Goal: Information Seeking & Learning: Learn about a topic

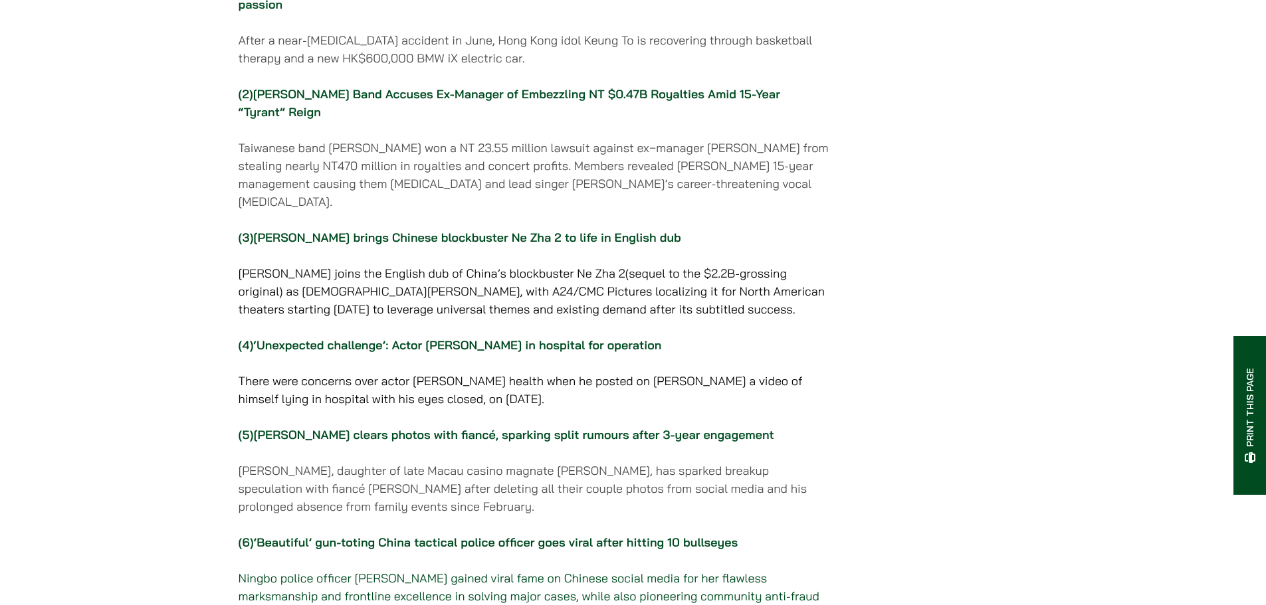
scroll to position [133, 0]
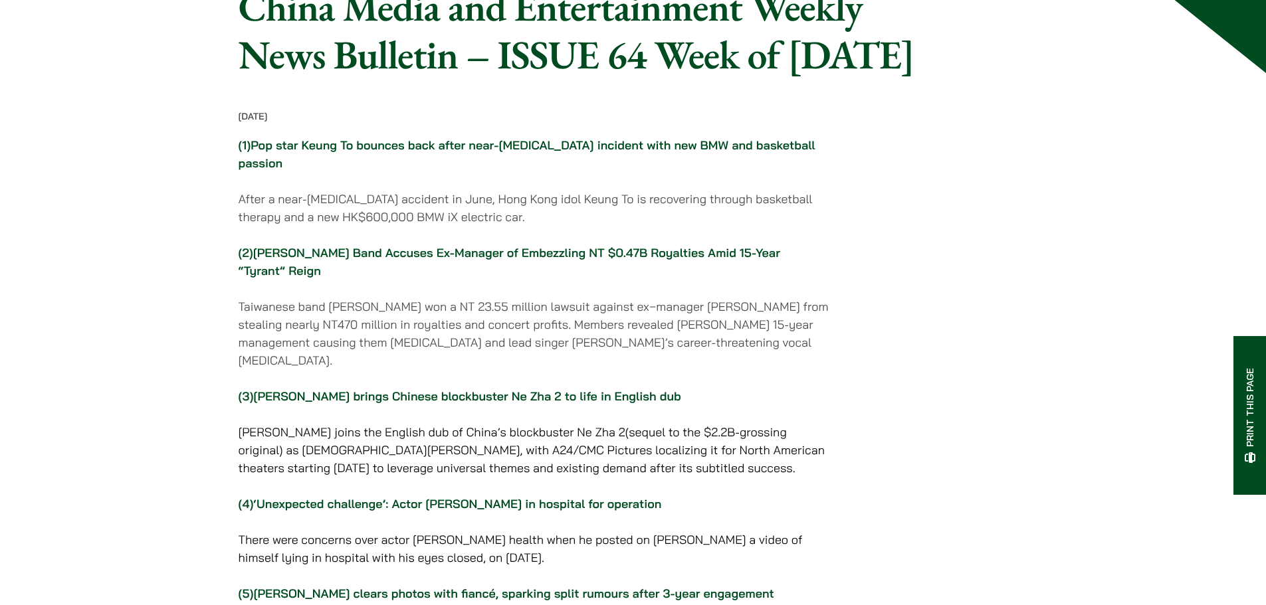
click at [343, 171] on link "Pop star Keung To bounces back after near-drowning incident with new BMW and ba…" at bounding box center [527, 154] width 577 height 33
click at [494, 171] on link "Pop star Keung To bounces back after near-drowning incident with new BMW and ba…" at bounding box center [527, 154] width 577 height 33
click at [442, 172] on p "(1) Pop star Keung To bounces back after near-drowning incident with new BMW an…" at bounding box center [535, 154] width 592 height 36
click at [429, 278] on link "[PERSON_NAME] Band Accuses Ex-Manager of Embezzling NT $0.47B Royalties Amid 15…" at bounding box center [509, 261] width 541 height 33
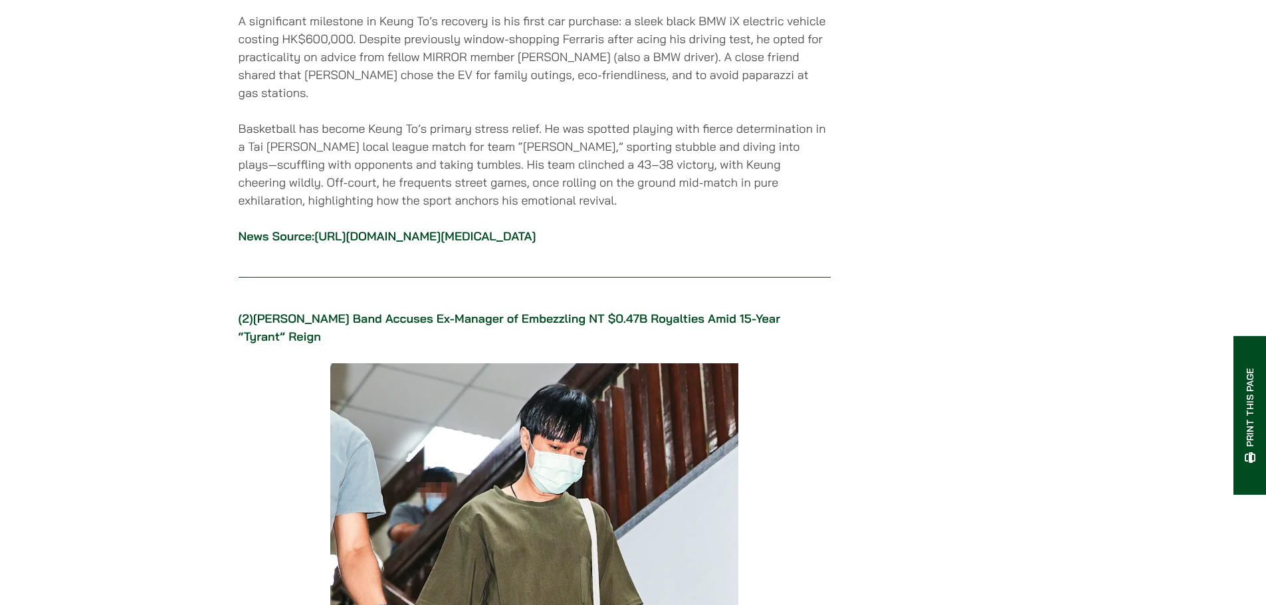
scroll to position [2060, 0]
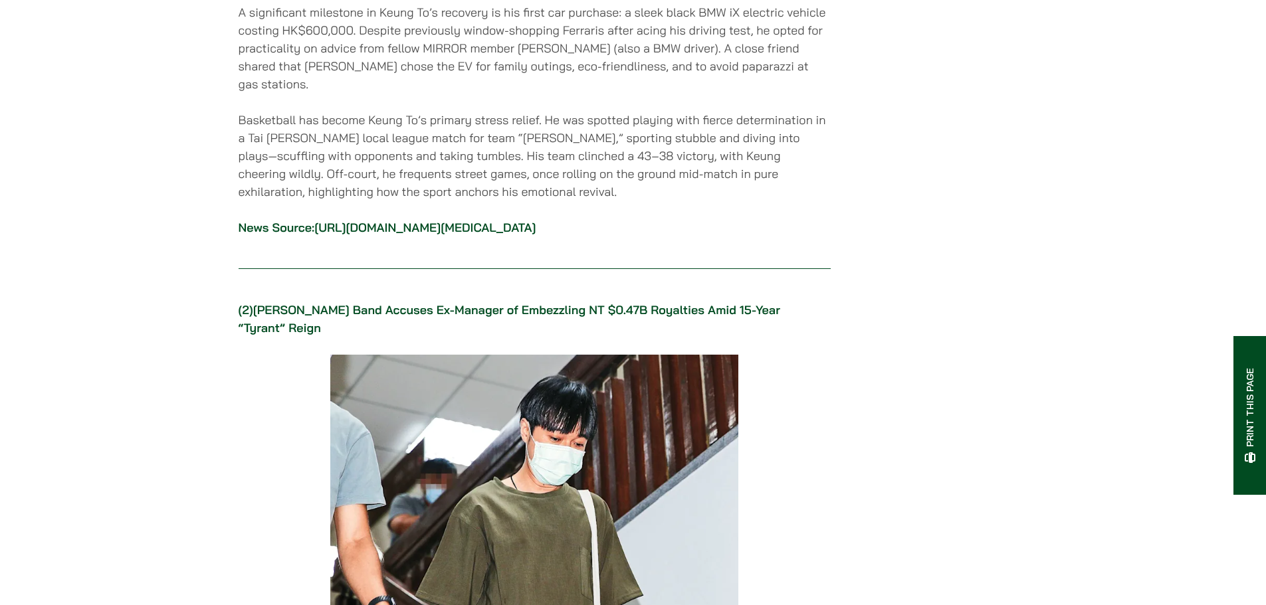
click at [314, 220] on link "[URL][DOMAIN_NAME][MEDICAL_DATA]" at bounding box center [424, 227] width 221 height 15
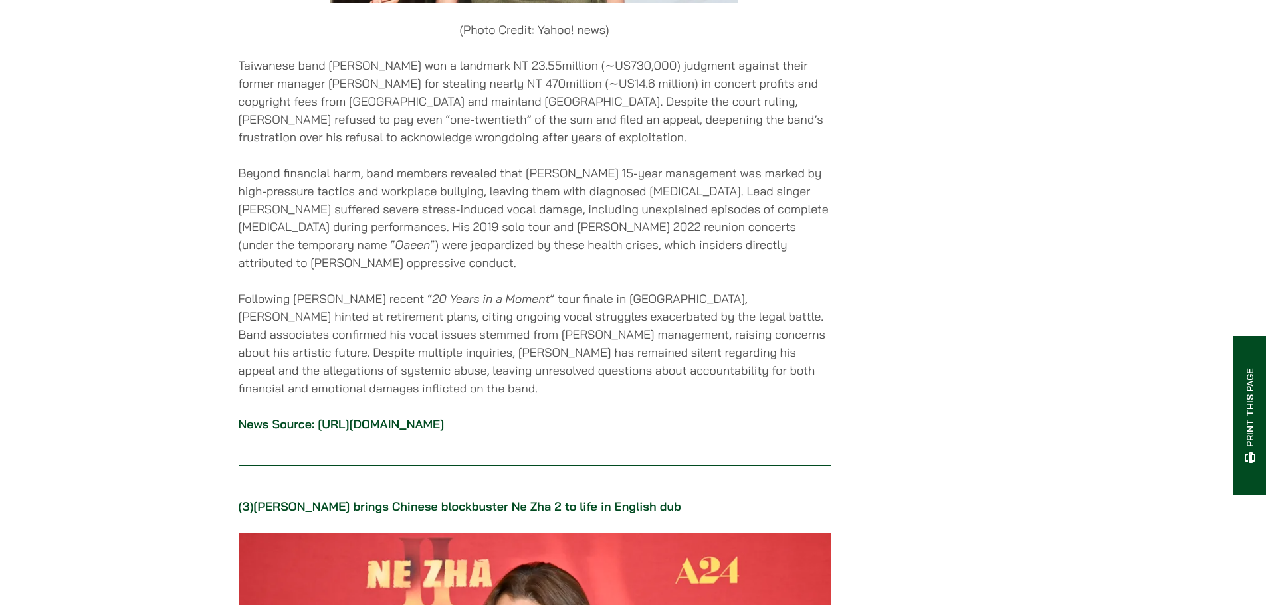
scroll to position [2988, 0]
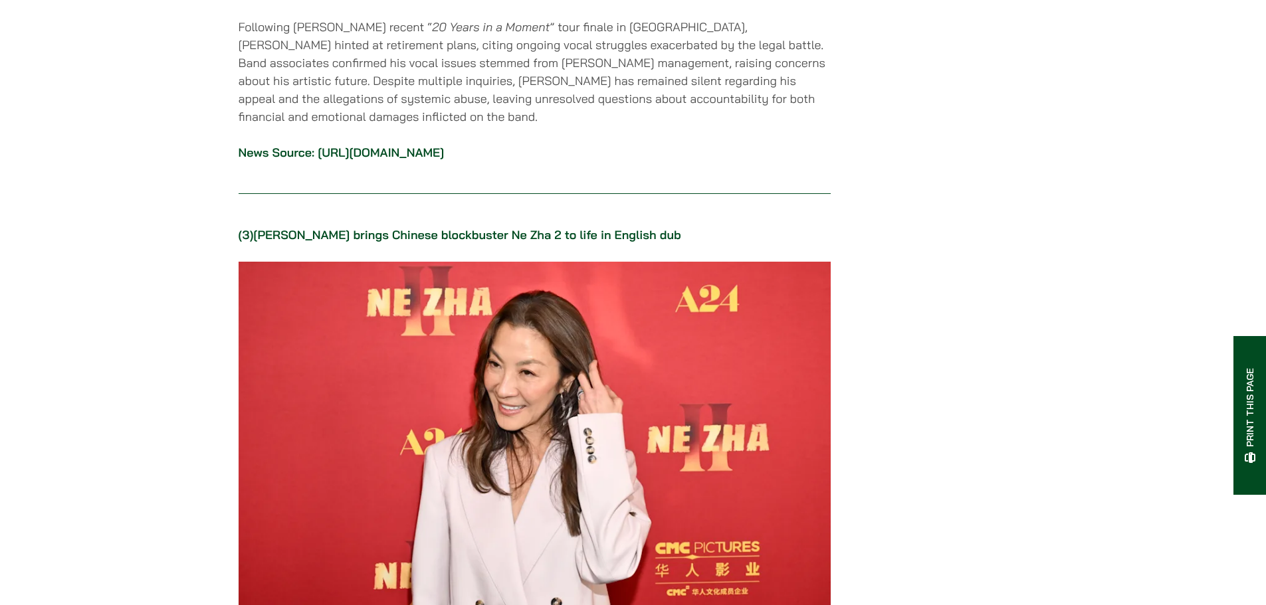
click at [444, 160] on link "[URL][DOMAIN_NAME]" at bounding box center [381, 152] width 126 height 15
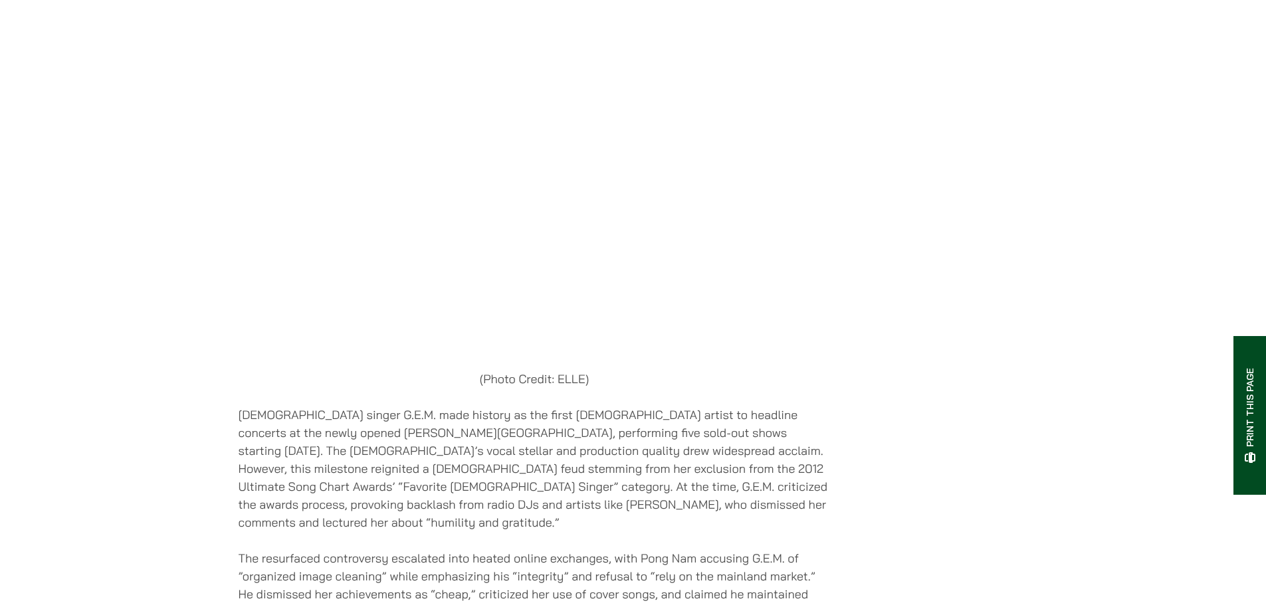
scroll to position [10028, 0]
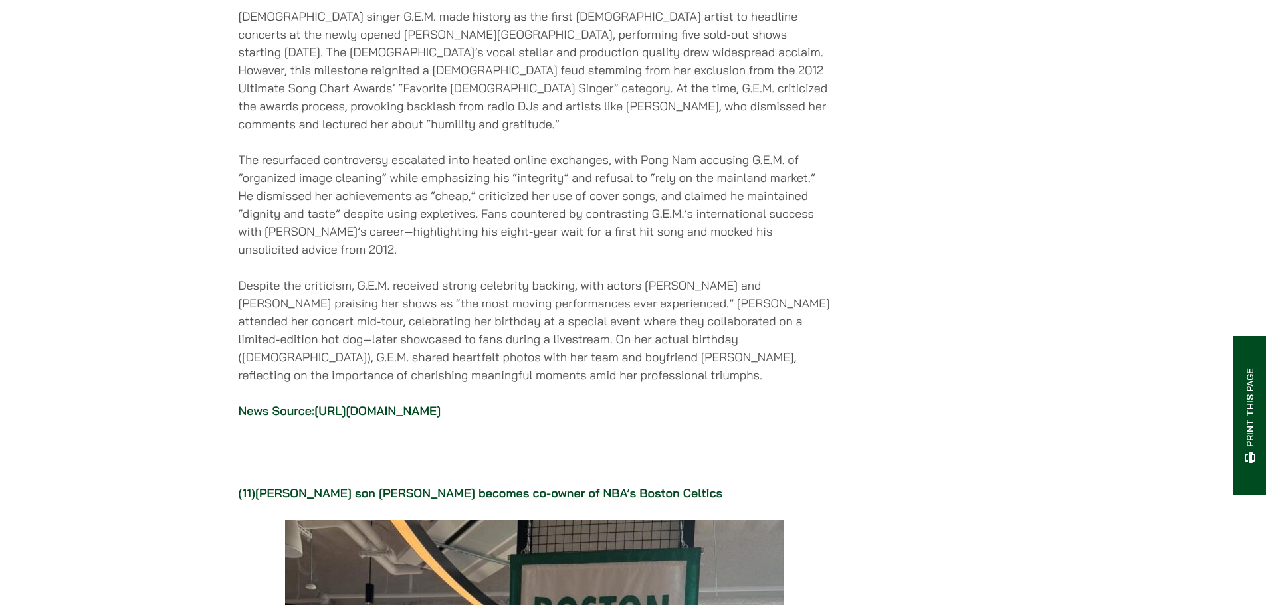
drag, startPoint x: 884, startPoint y: 122, endPoint x: 740, endPoint y: 128, distance: 143.6
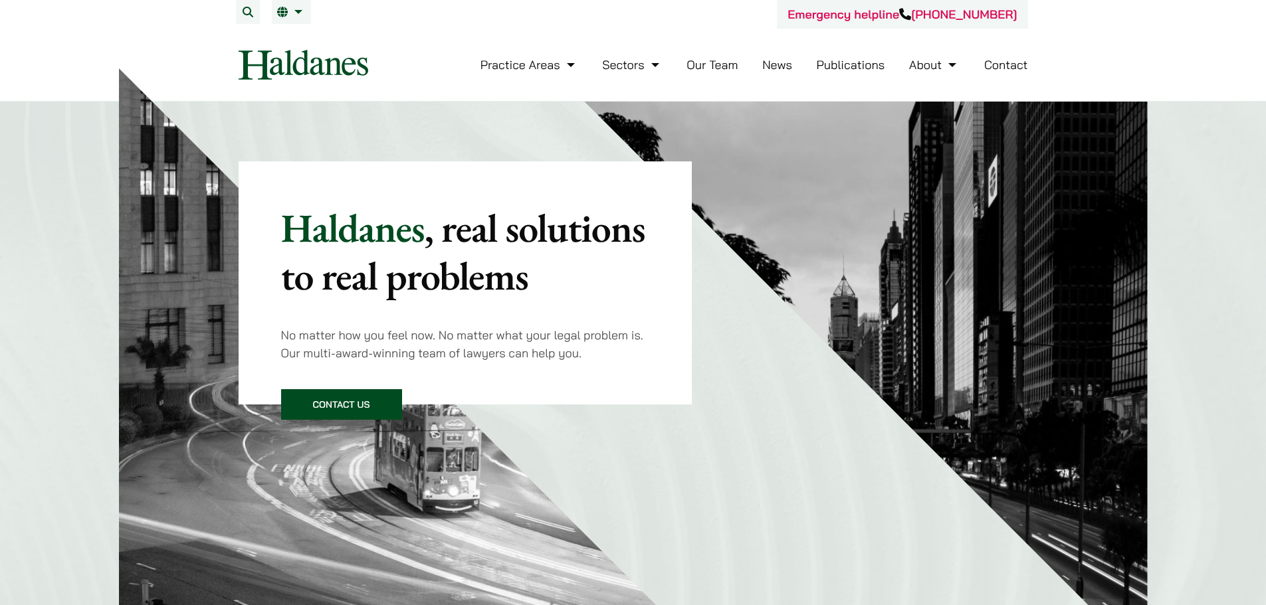
click at [715, 67] on link "Our Team" at bounding box center [711, 64] width 51 height 15
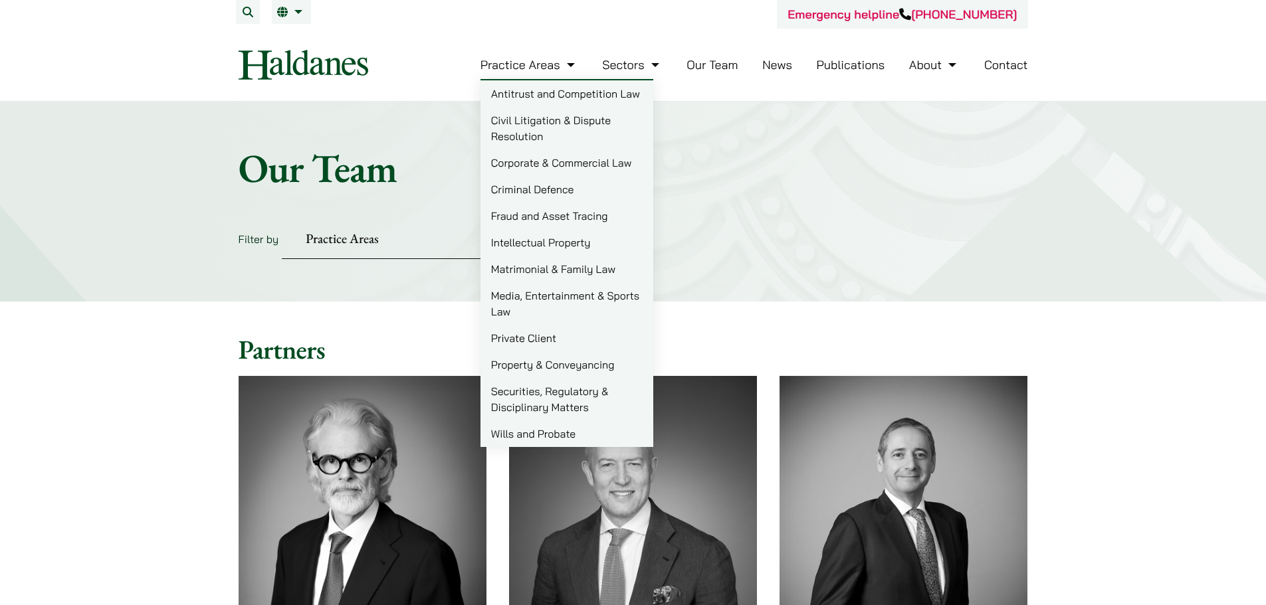
click at [516, 128] on link "Civil Litigation & Dispute Resolution" at bounding box center [566, 128] width 173 height 43
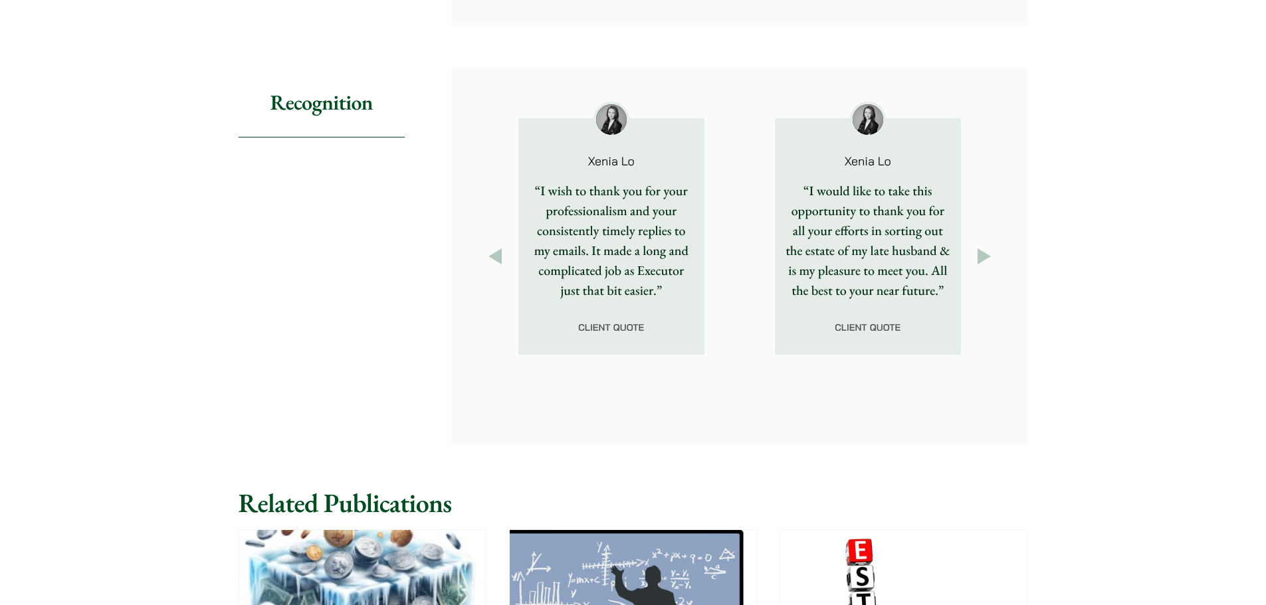
scroll to position [1534, 0]
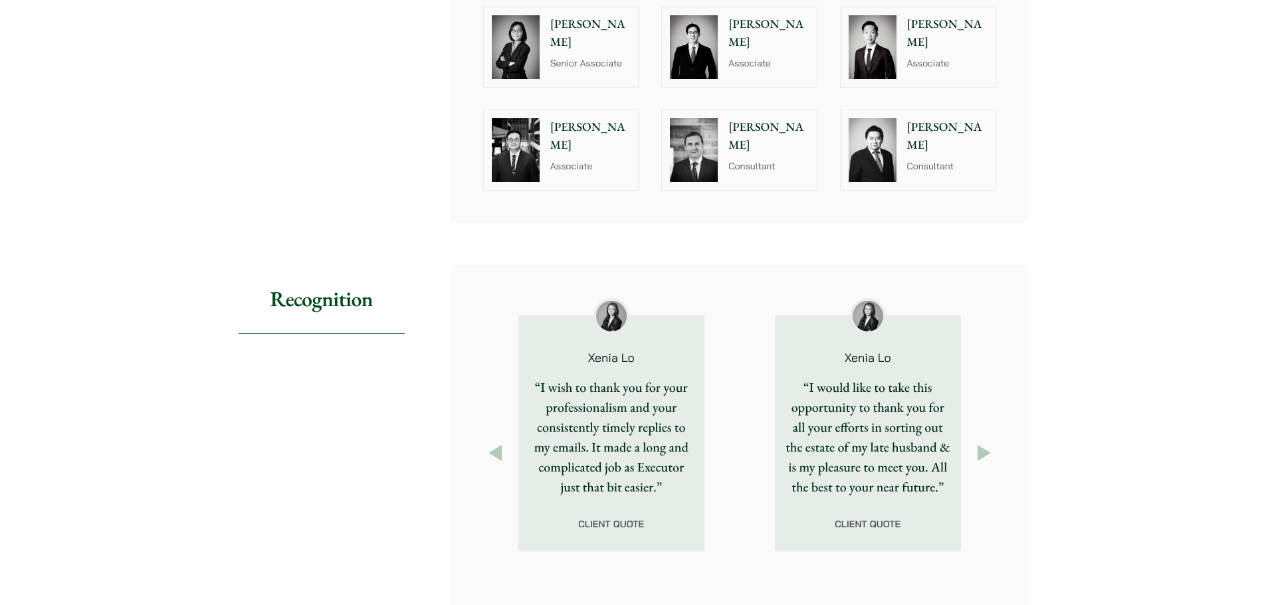
click at [980, 446] on button "Next" at bounding box center [984, 453] width 24 height 24
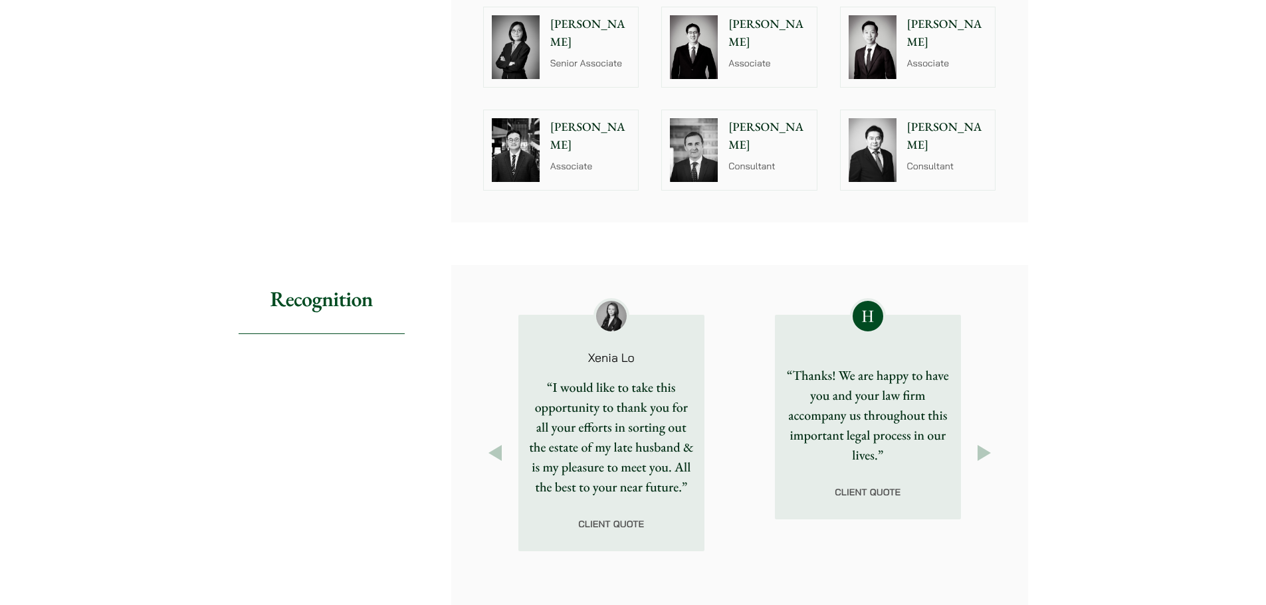
click at [981, 443] on button "Next" at bounding box center [984, 453] width 24 height 24
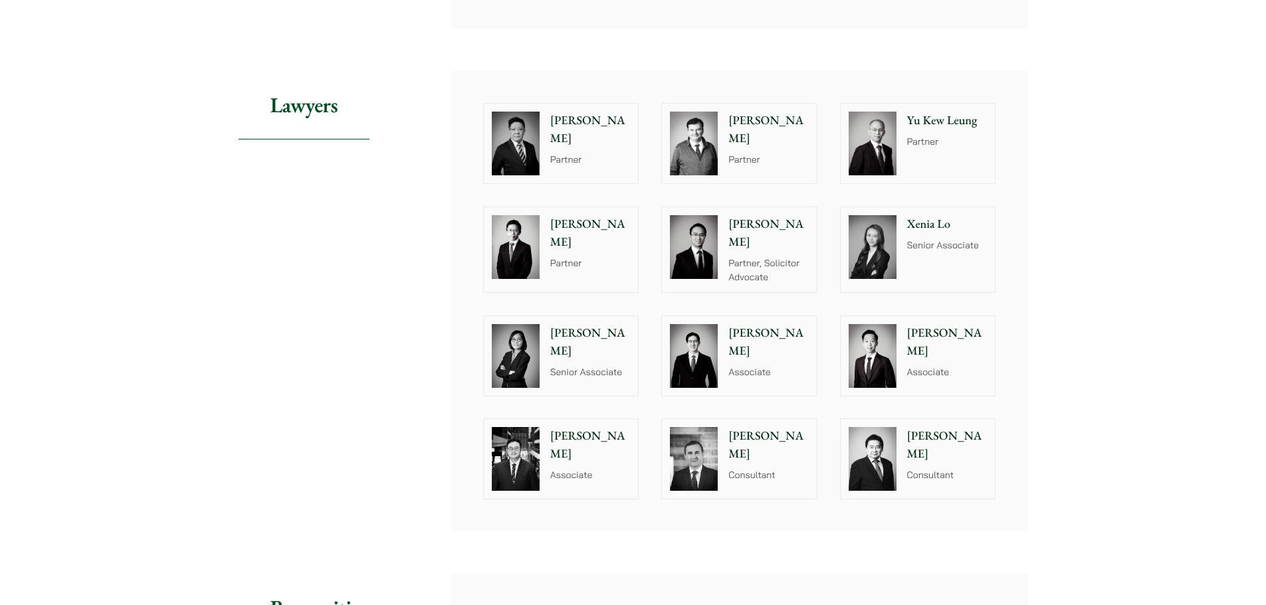
scroll to position [1202, 0]
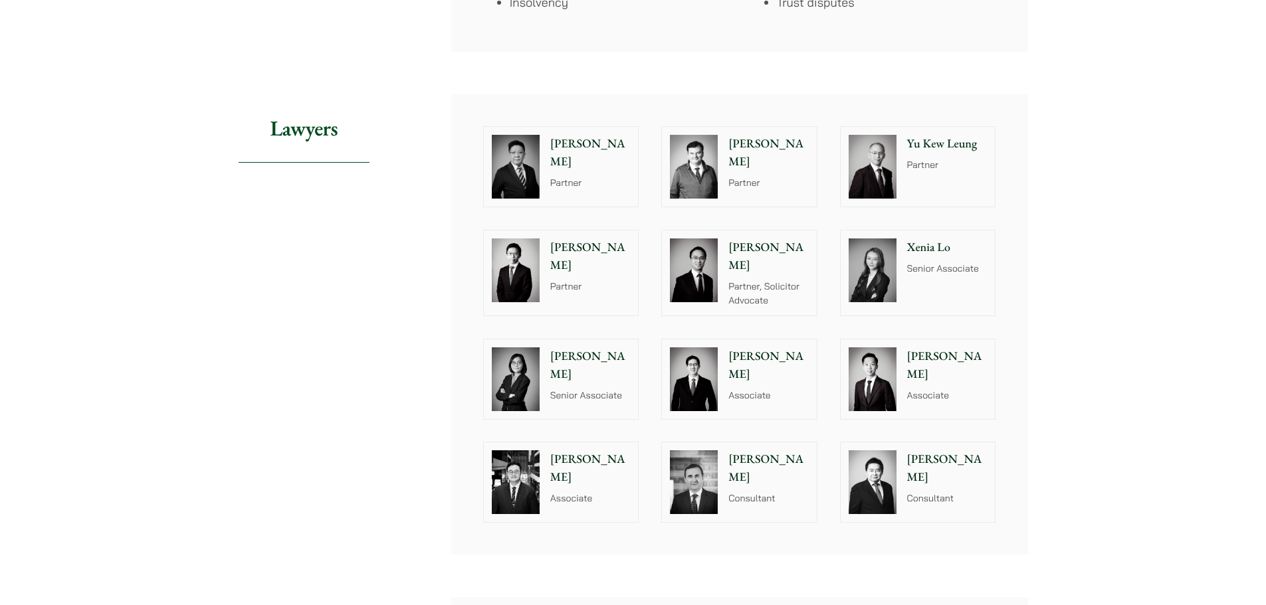
click at [861, 155] on img at bounding box center [872, 167] width 48 height 64
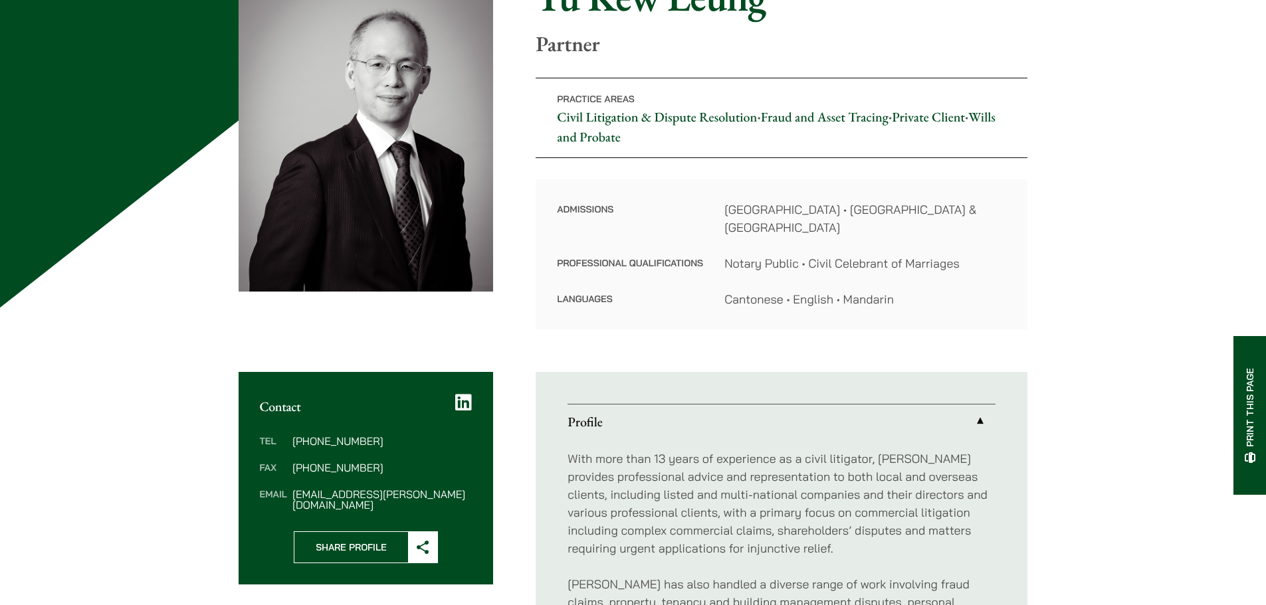
scroll to position [465, 0]
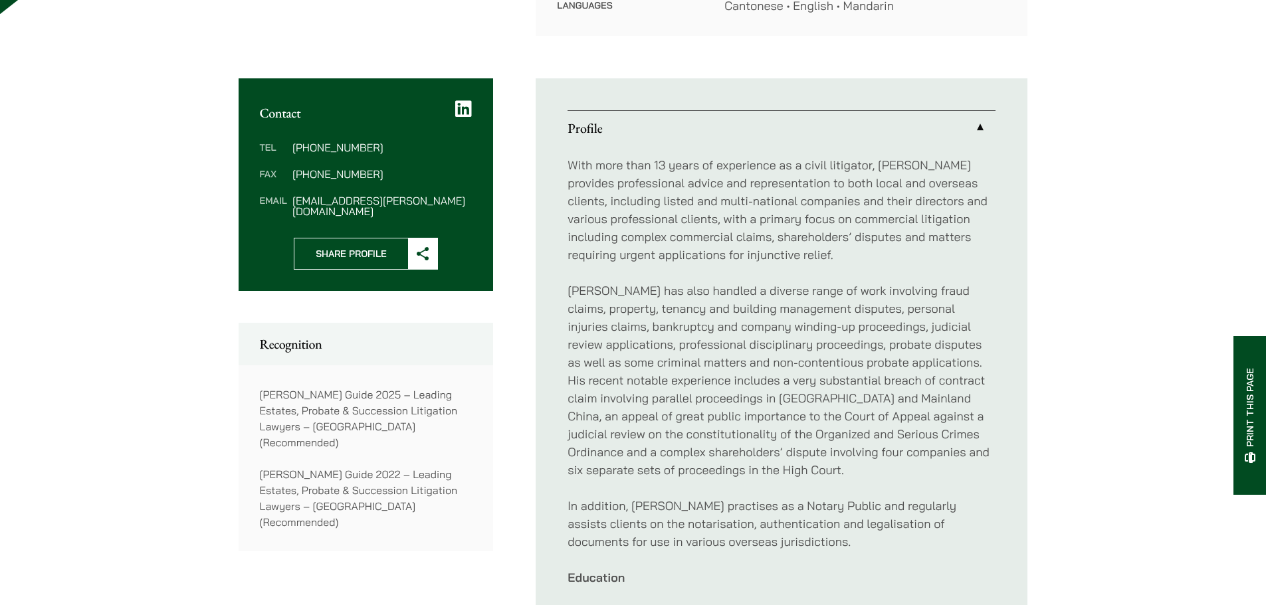
click at [922, 234] on p "With more than 13 years of experience as a civil litigator, [PERSON_NAME] provi…" at bounding box center [781, 210] width 428 height 108
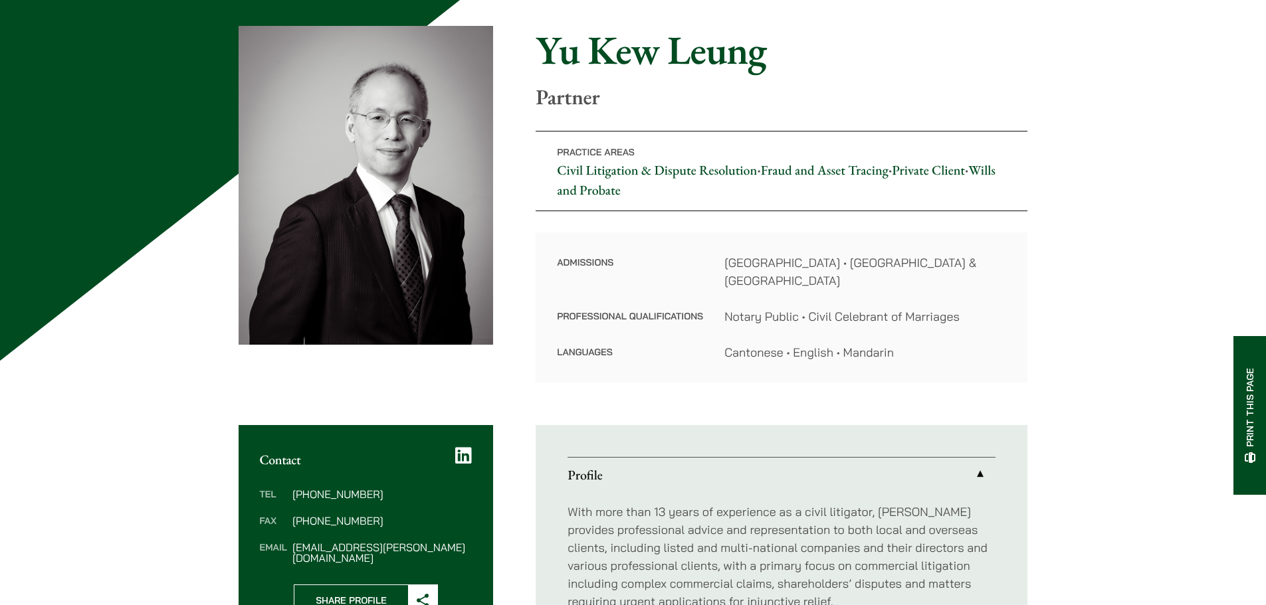
scroll to position [0, 0]
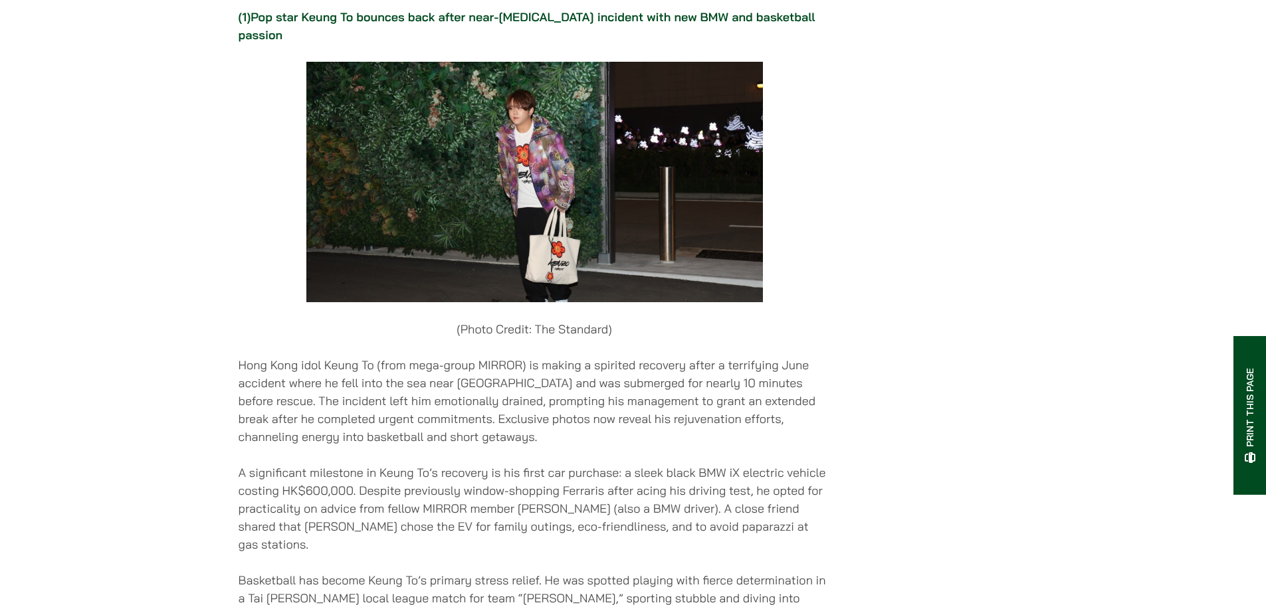
scroll to position [1790, 0]
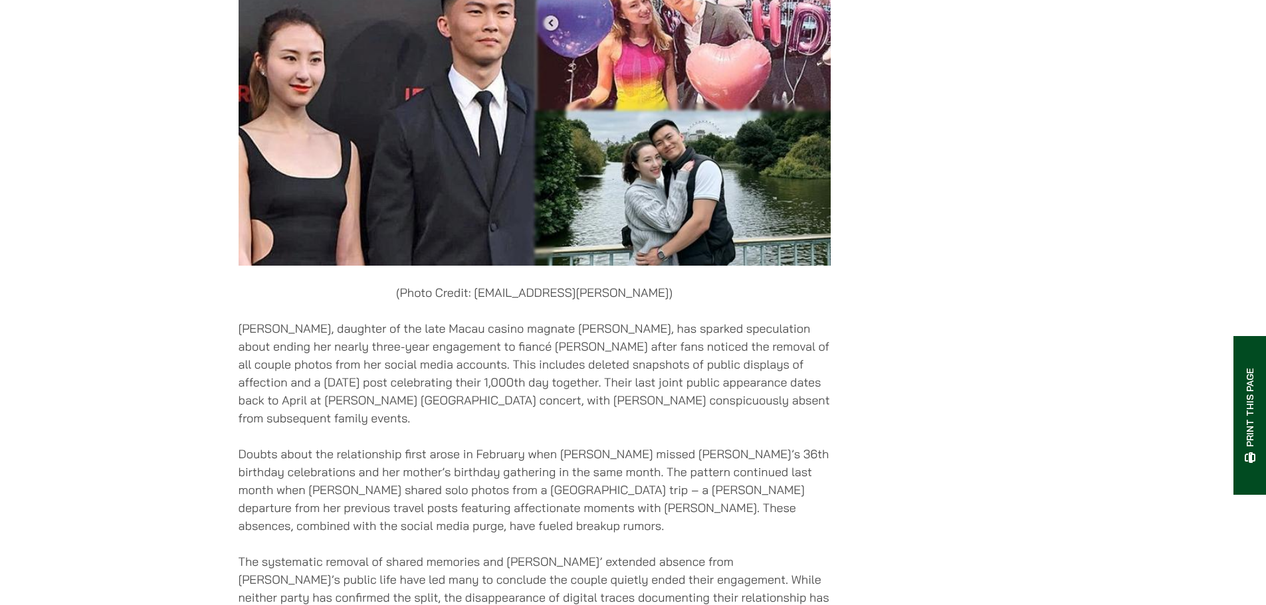
scroll to position [5112, 0]
